Goal: Check status: Check status

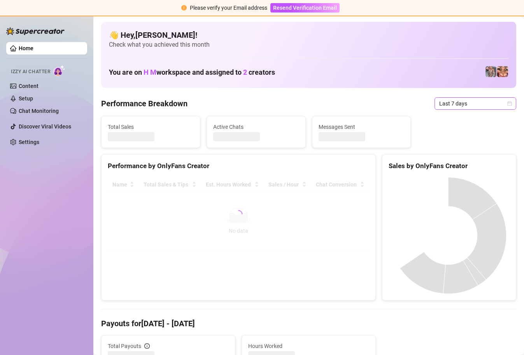
click at [507, 105] on icon "calendar" at bounding box center [509, 103] width 5 height 5
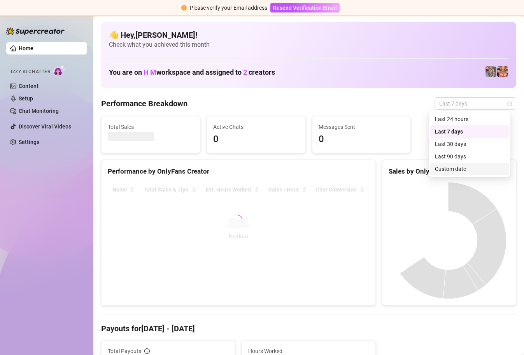
click at [459, 167] on div "Custom date" at bounding box center [469, 168] width 69 height 9
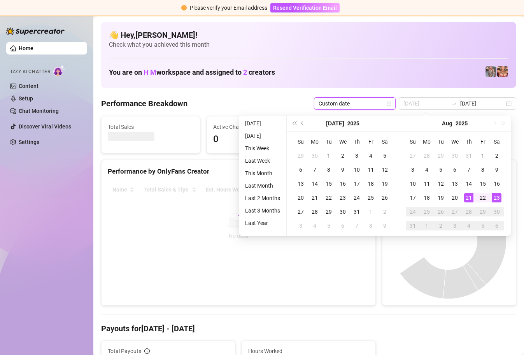
type input "[DATE]"
click at [497, 197] on div "23" at bounding box center [496, 197] width 9 height 9
click at [497, 198] on div "23" at bounding box center [496, 197] width 9 height 9
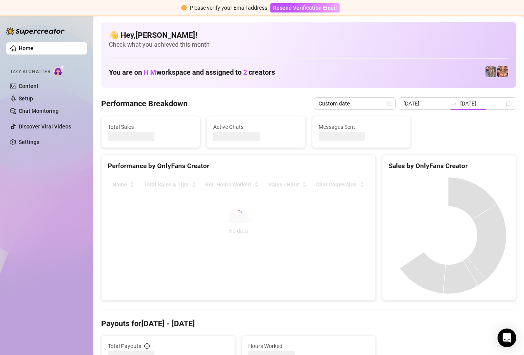
type input "[DATE]"
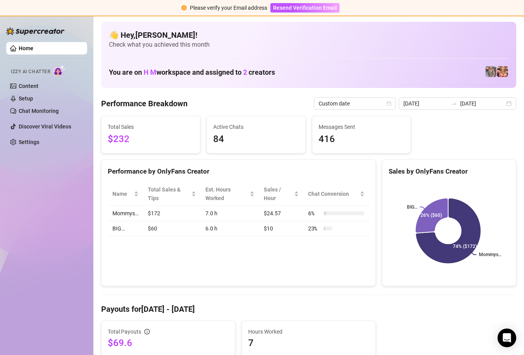
click at [240, 103] on div "Performance Breakdown Custom date [DATE] [DATE]" at bounding box center [308, 103] width 415 height 12
